Goal: Task Accomplishment & Management: Manage account settings

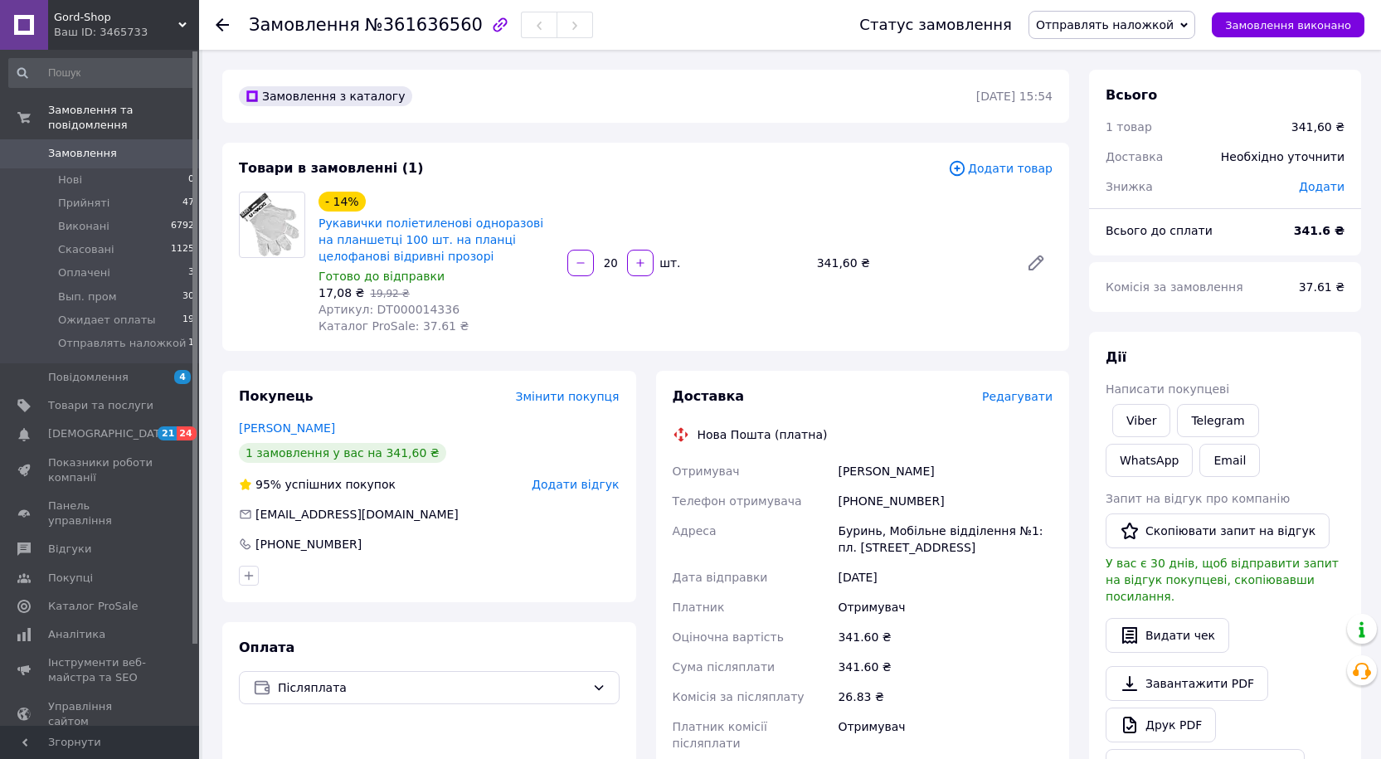
click at [1132, 33] on span "Отправлять наложкой" at bounding box center [1111, 25] width 167 height 28
click at [1097, 80] on li "Виконано" at bounding box center [1111, 82] width 165 height 25
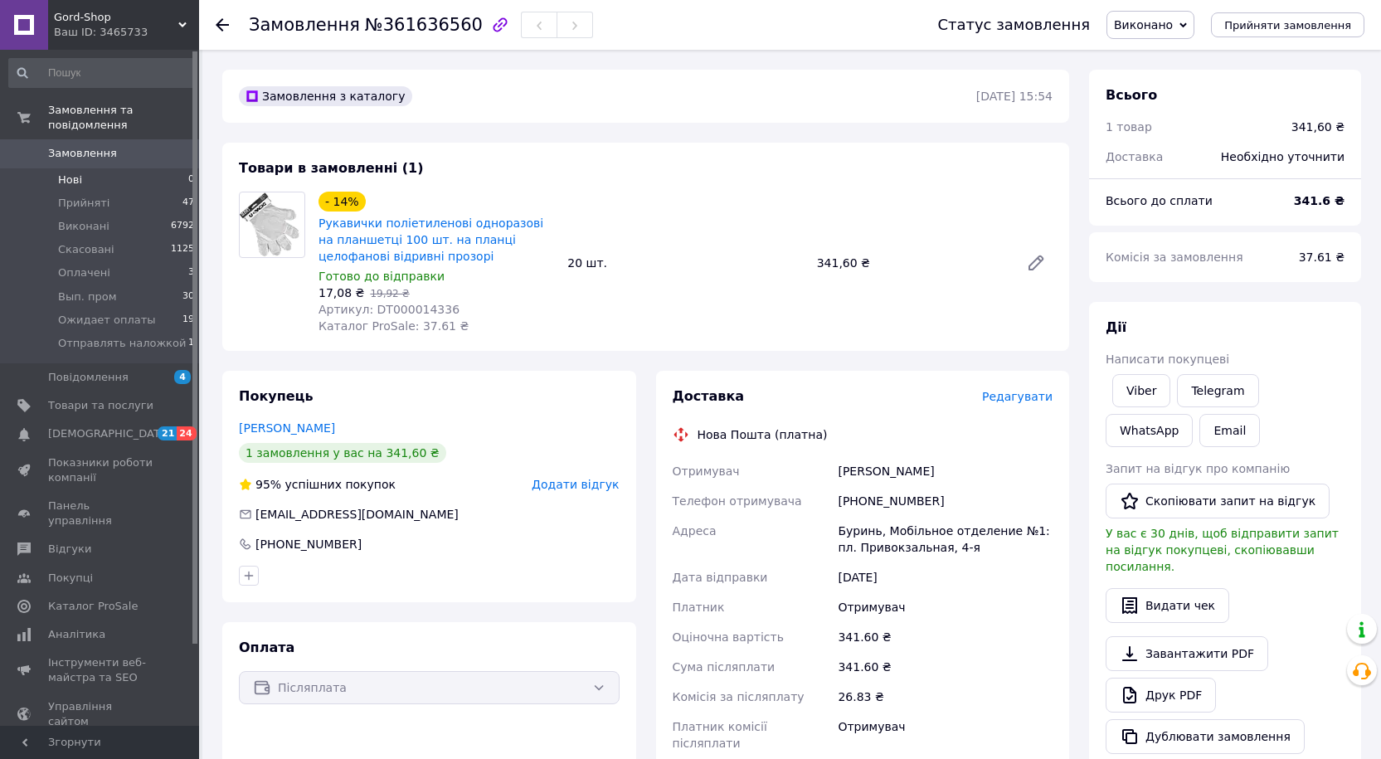
click at [63, 172] on span "Нові" at bounding box center [70, 179] width 24 height 15
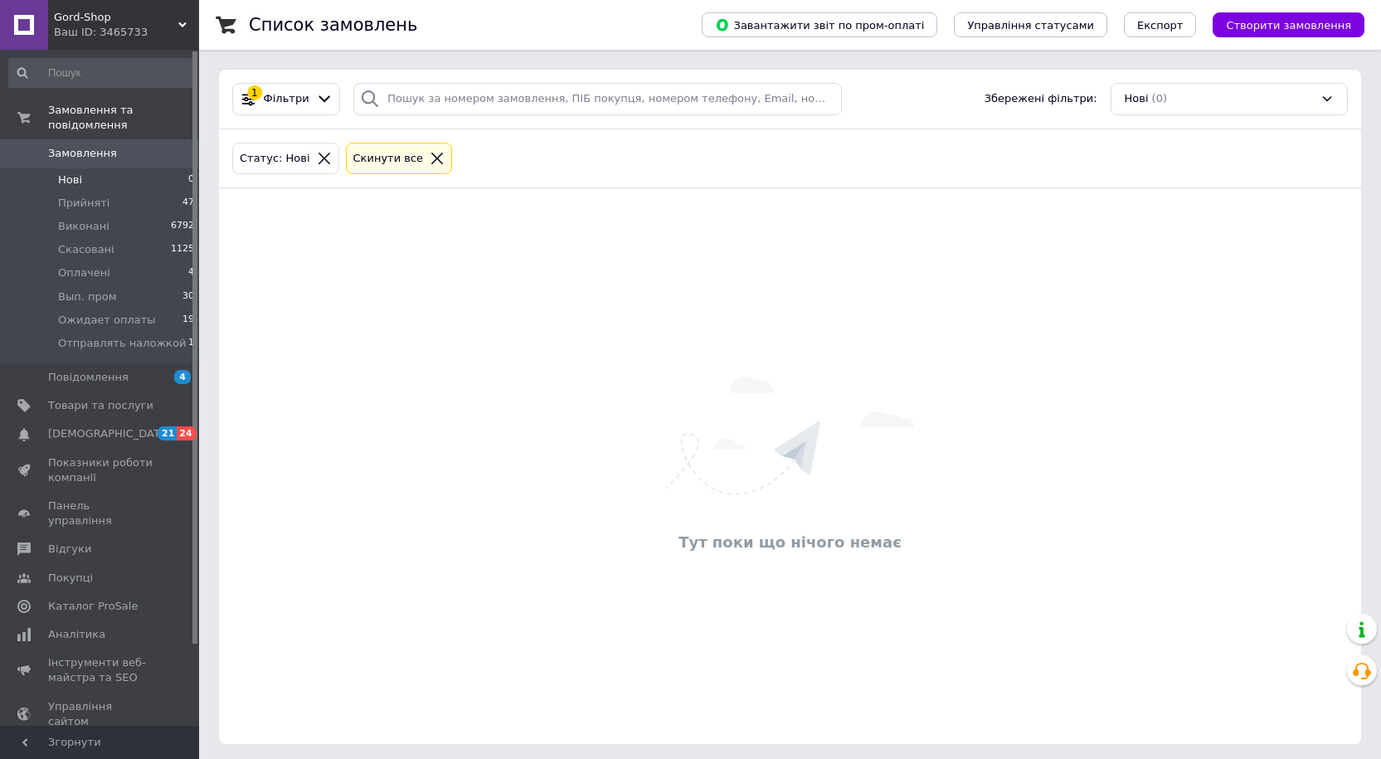
click at [91, 146] on span "Замовлення" at bounding box center [82, 153] width 69 height 15
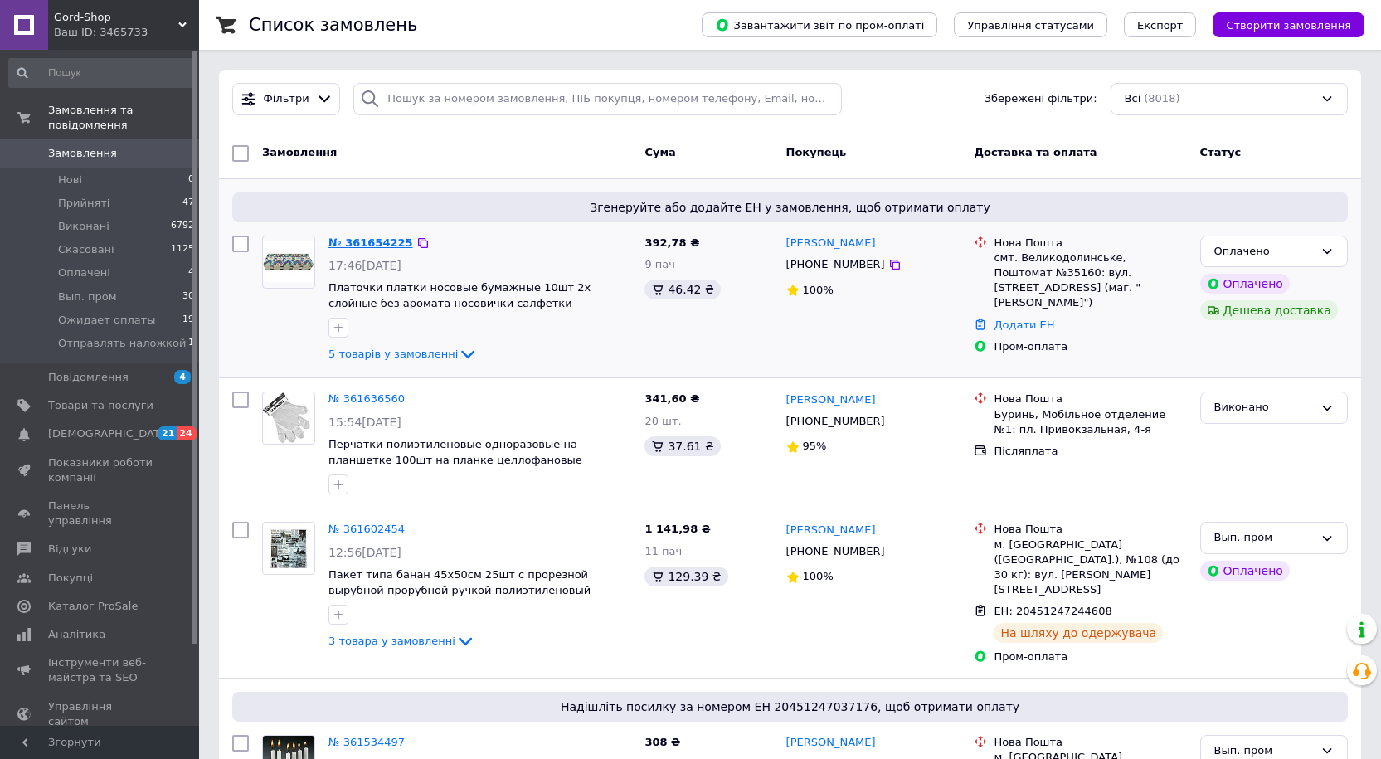
click at [386, 241] on link "№ 361654225" at bounding box center [370, 242] width 85 height 12
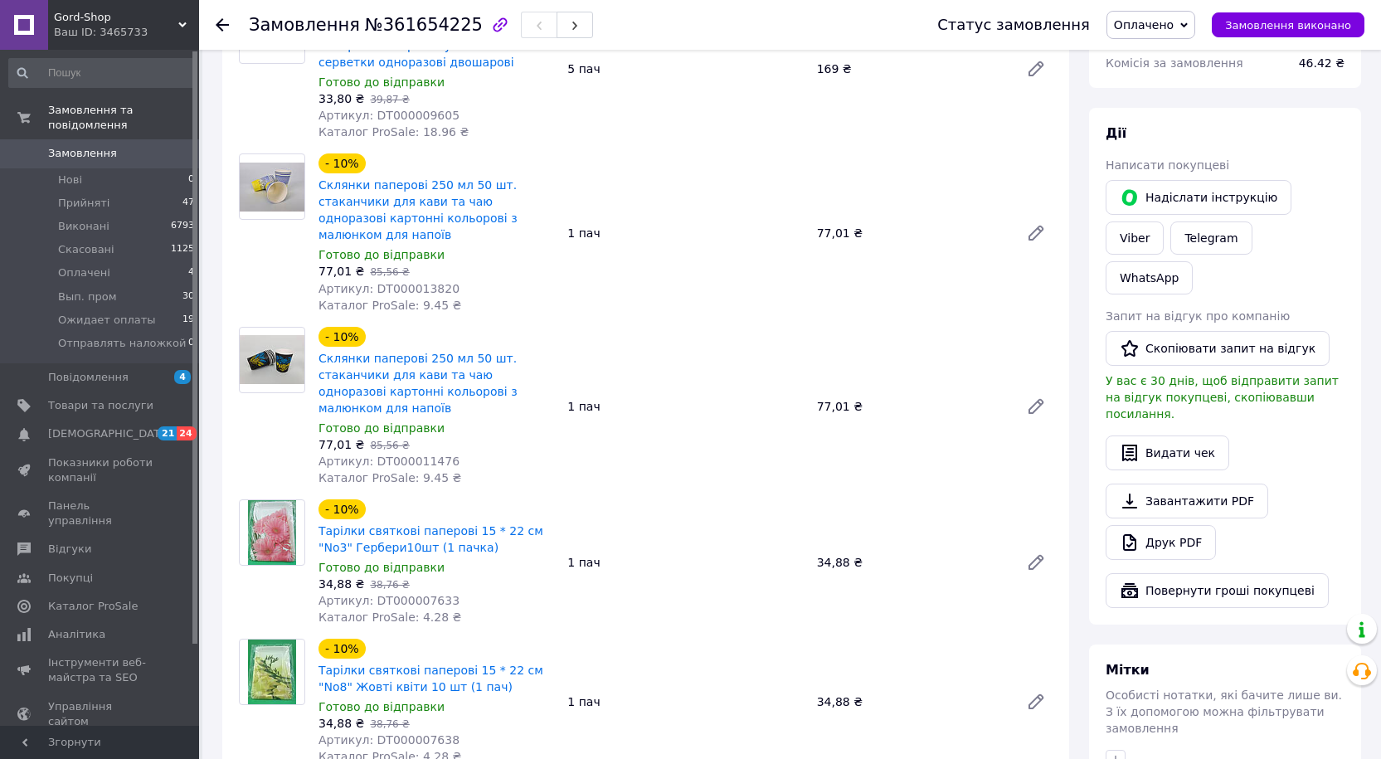
scroll to position [663, 0]
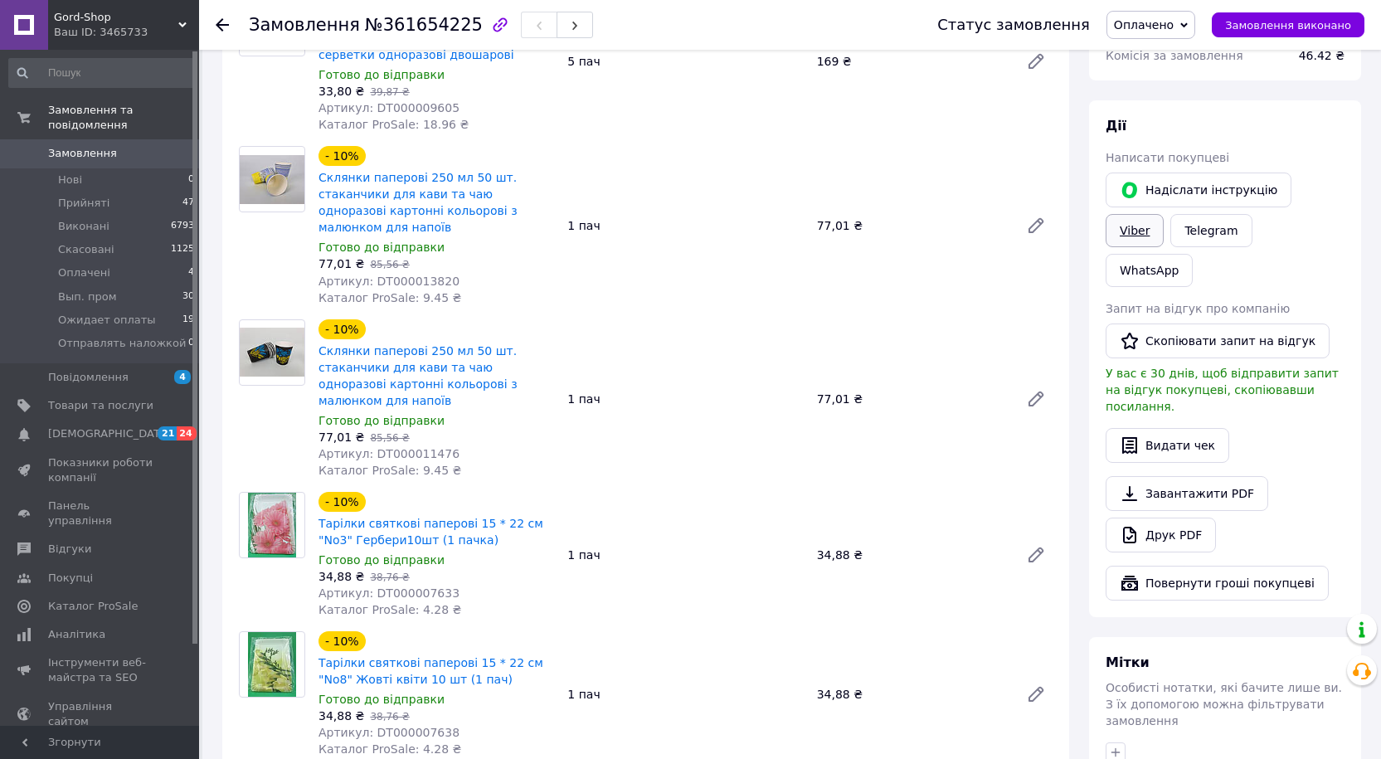
click at [1163, 214] on link "Viber" at bounding box center [1134, 230] width 58 height 33
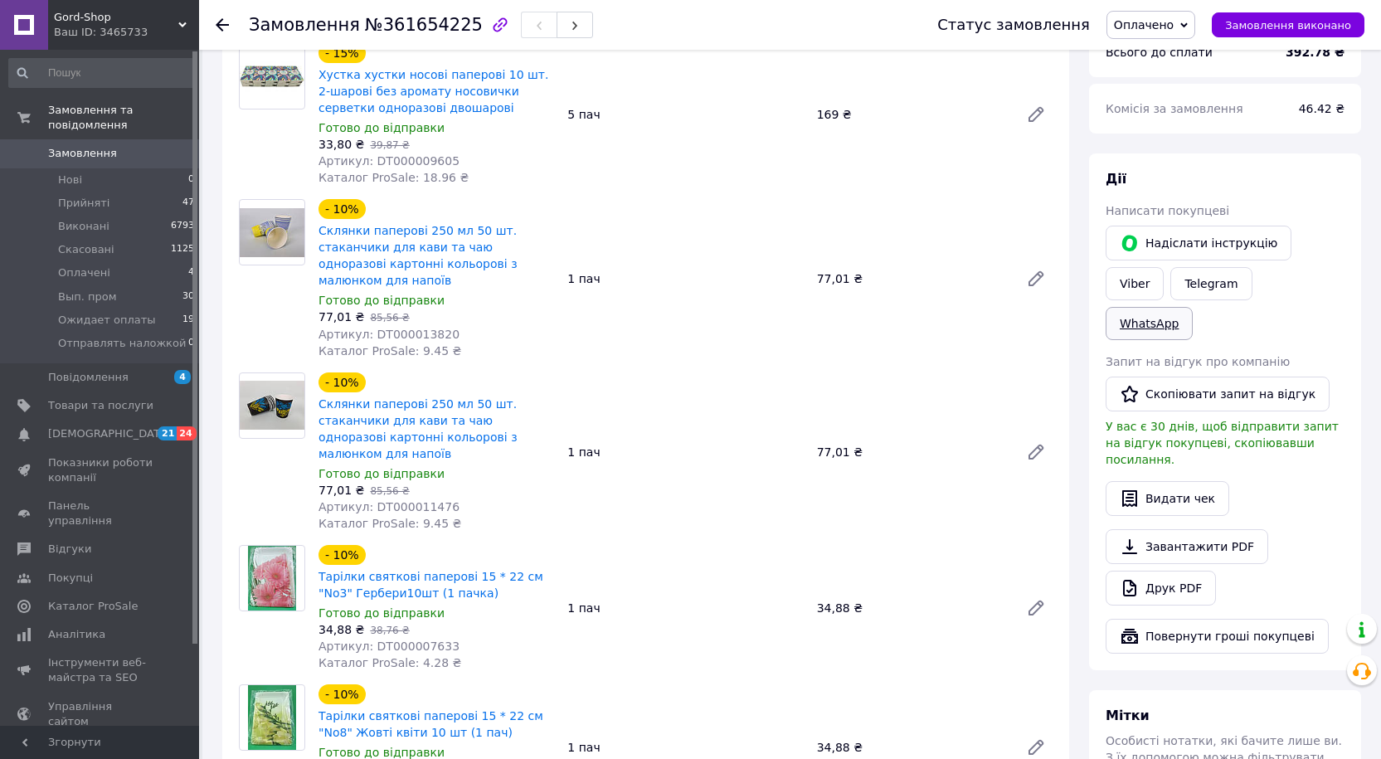
scroll to position [580, 0]
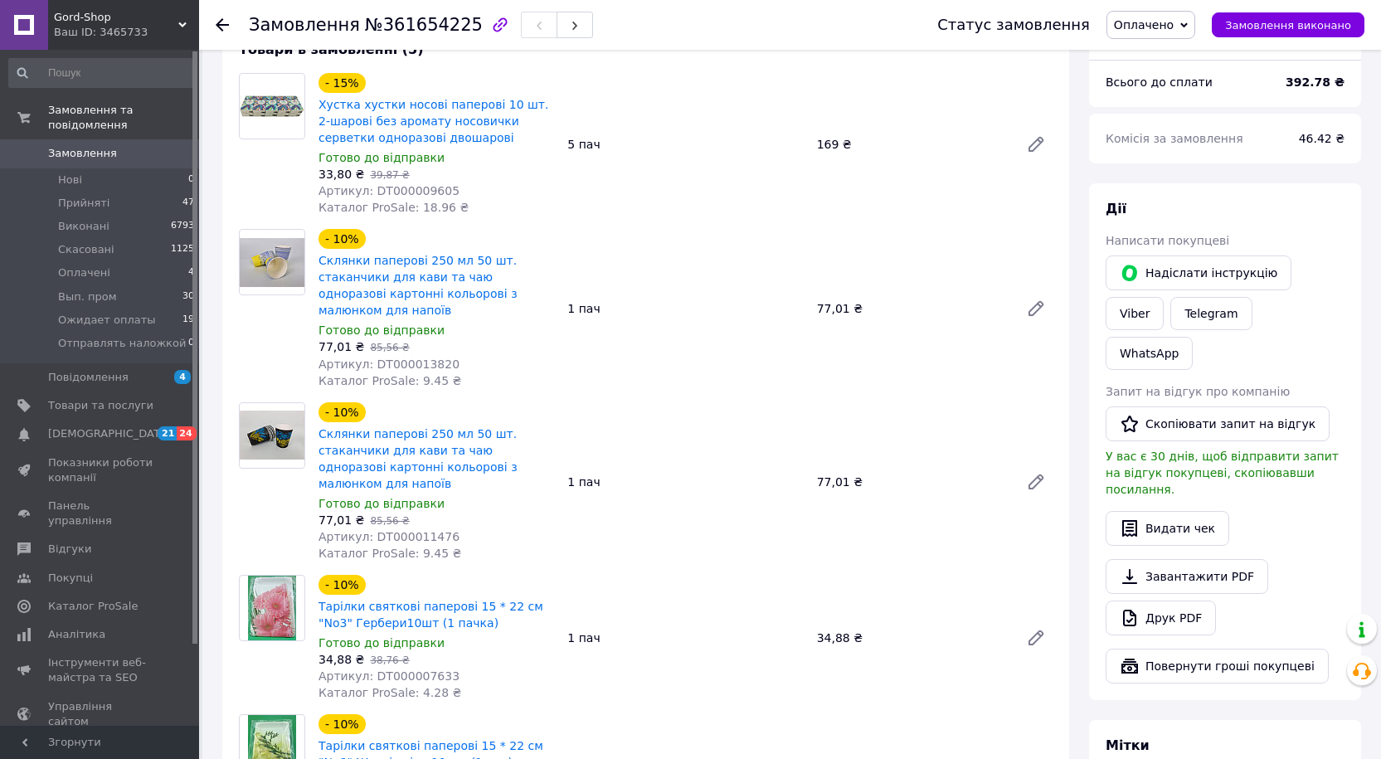
click at [1167, 294] on div "Viber" at bounding box center [1134, 314] width 65 height 40
click at [1163, 297] on link "Viber" at bounding box center [1134, 313] width 58 height 33
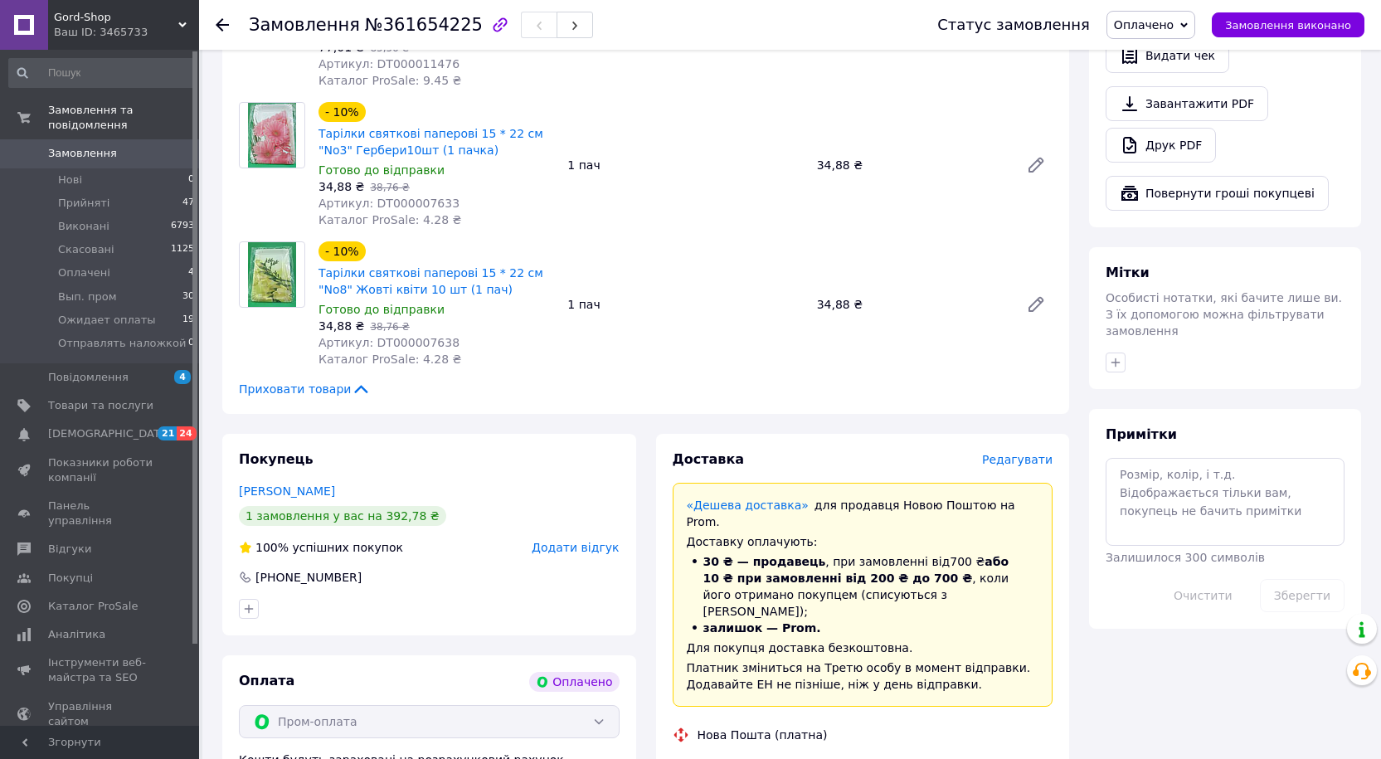
scroll to position [829, 0]
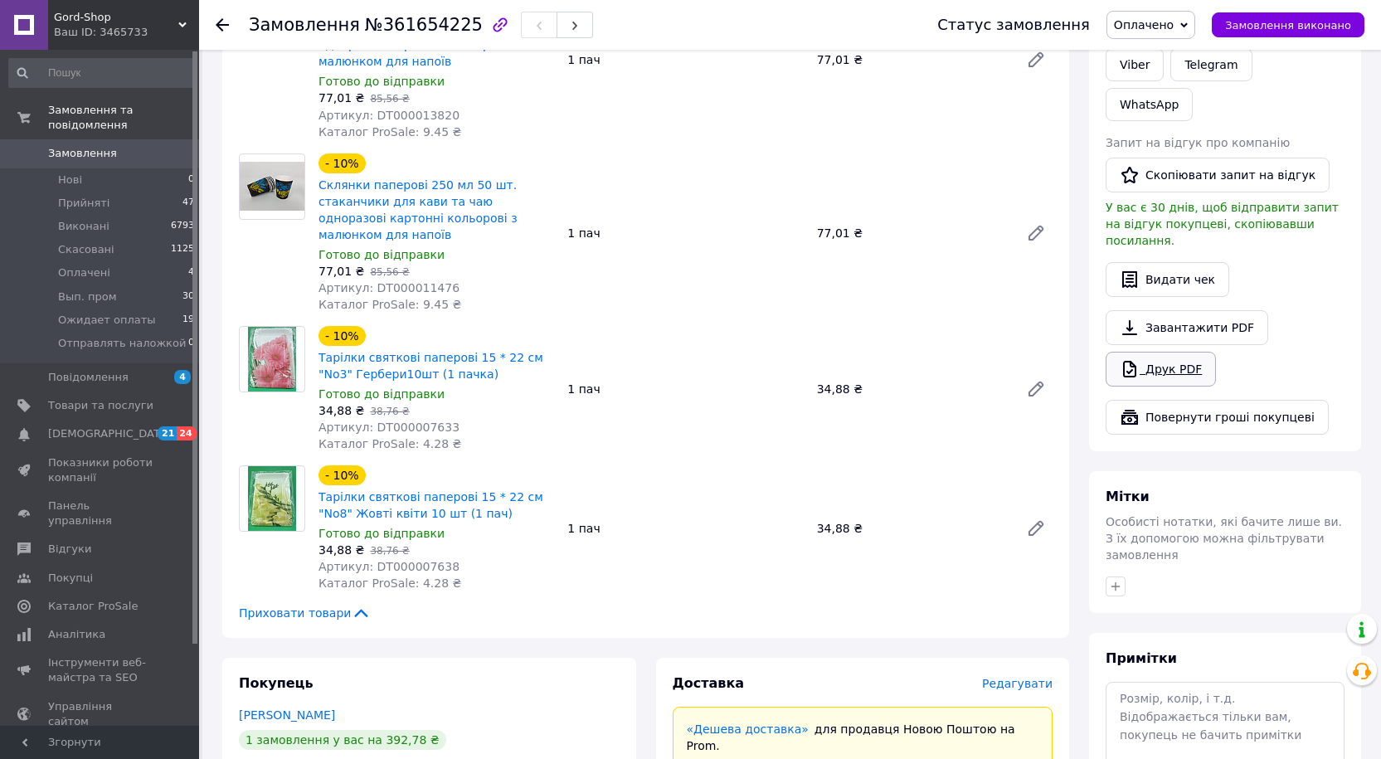
click at [1148, 352] on link "Друк PDF" at bounding box center [1160, 369] width 110 height 35
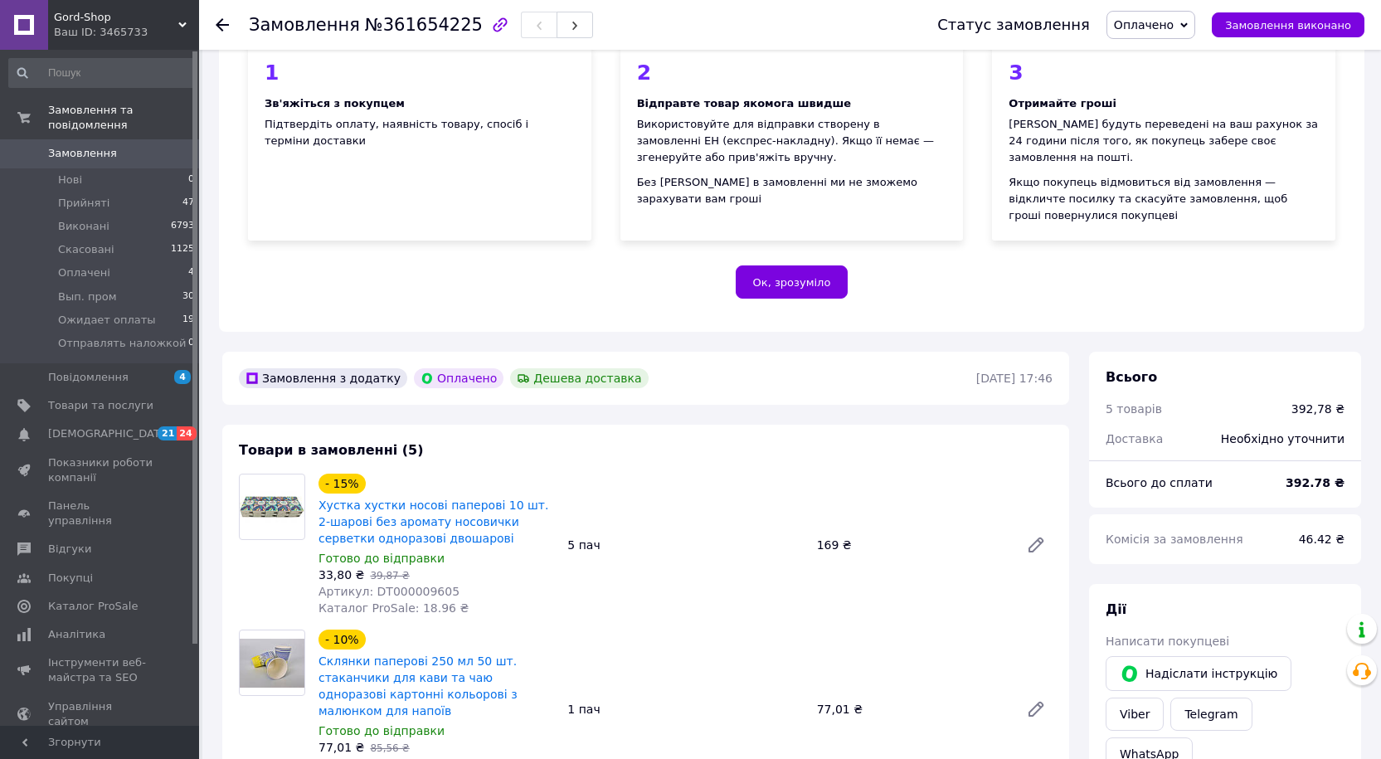
scroll to position [166, 0]
